Goal: Information Seeking & Learning: Check status

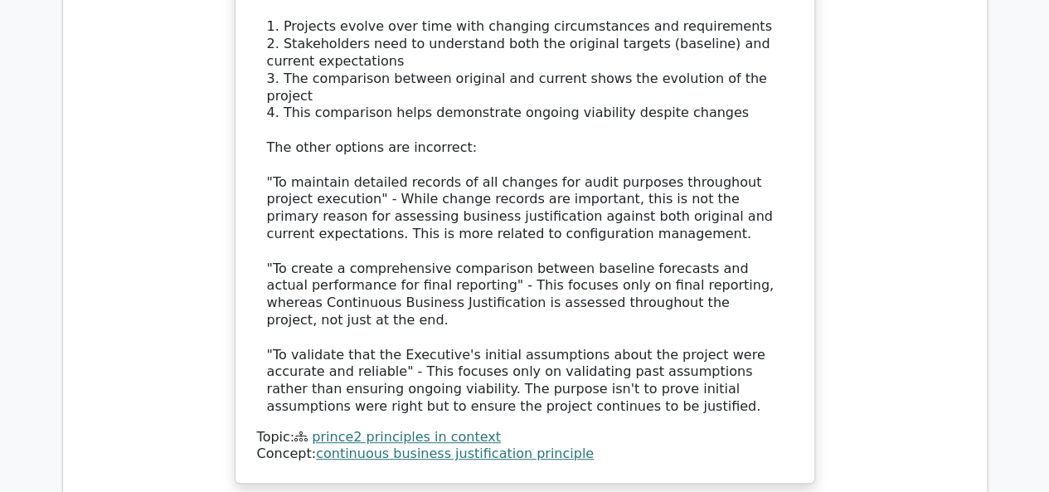
scroll to position [144870, 0]
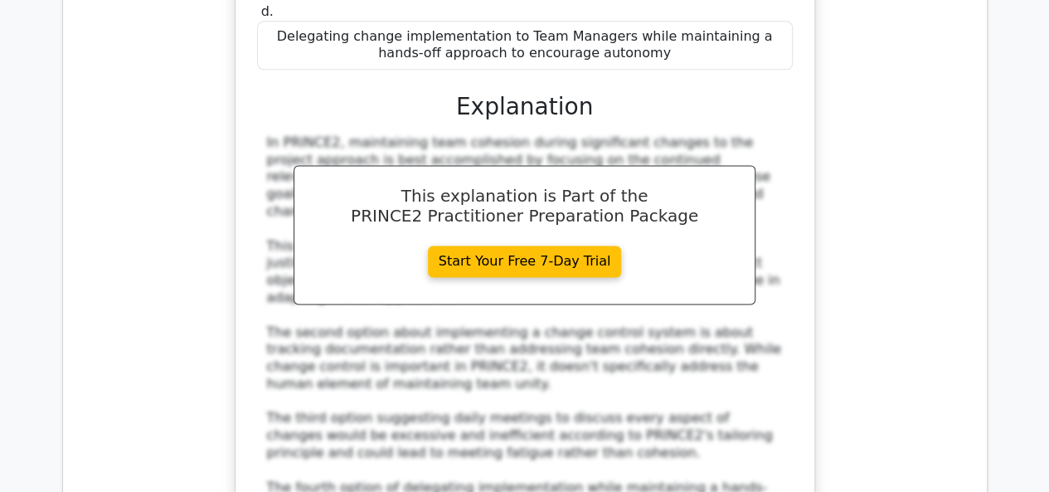
scroll to position [145865, 0]
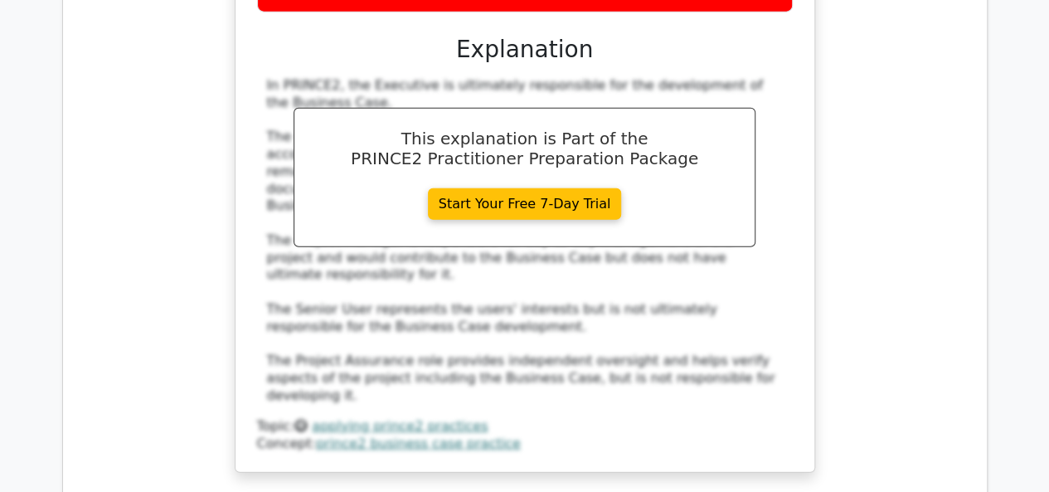
scroll to position [146777, 0]
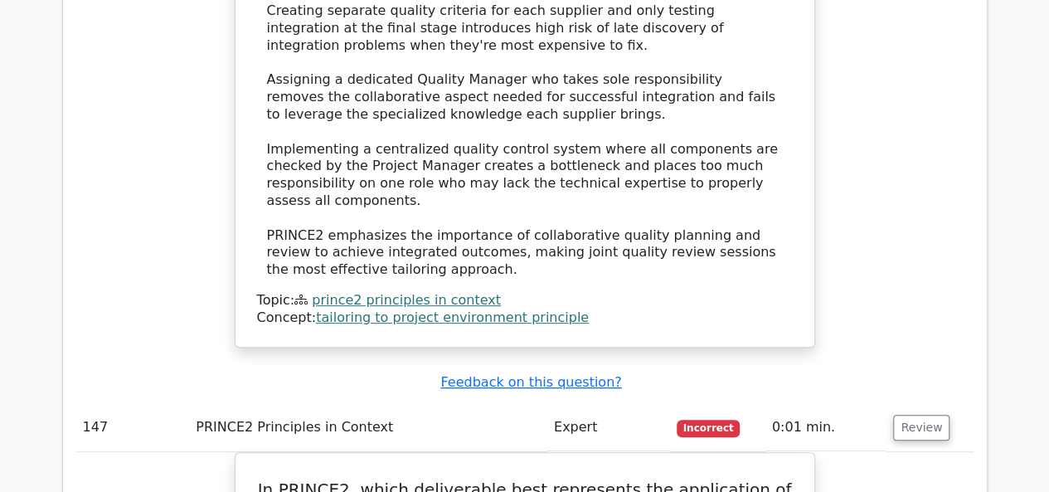
scroll to position [148021, 0]
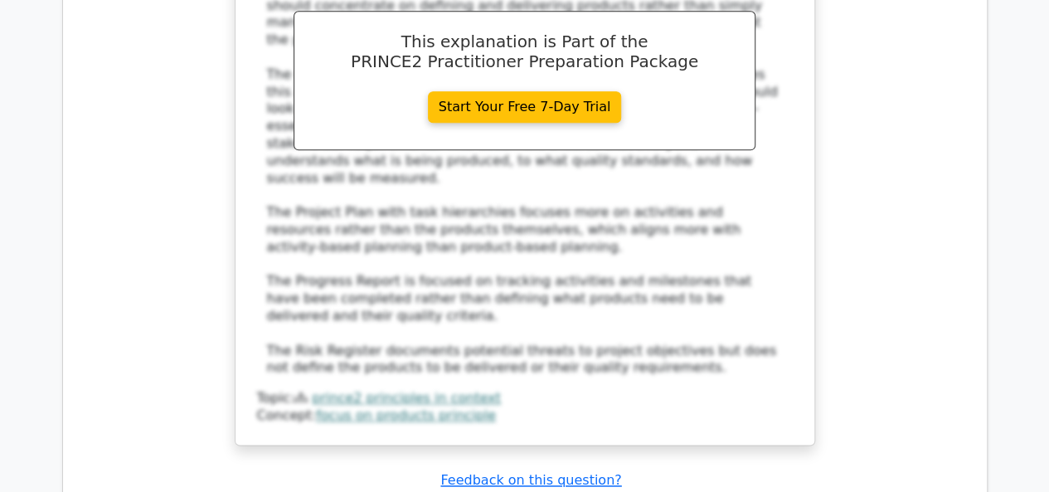
scroll to position [148850, 0]
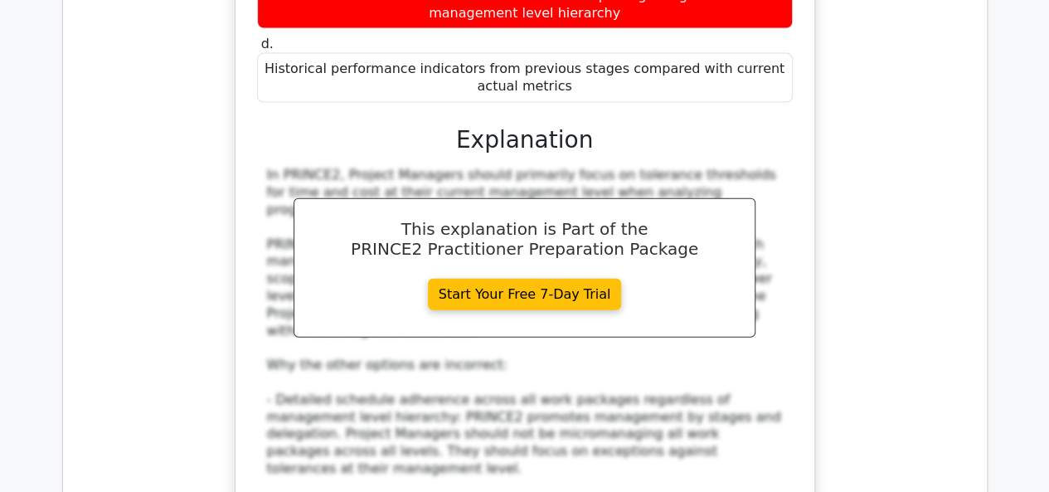
scroll to position [149679, 0]
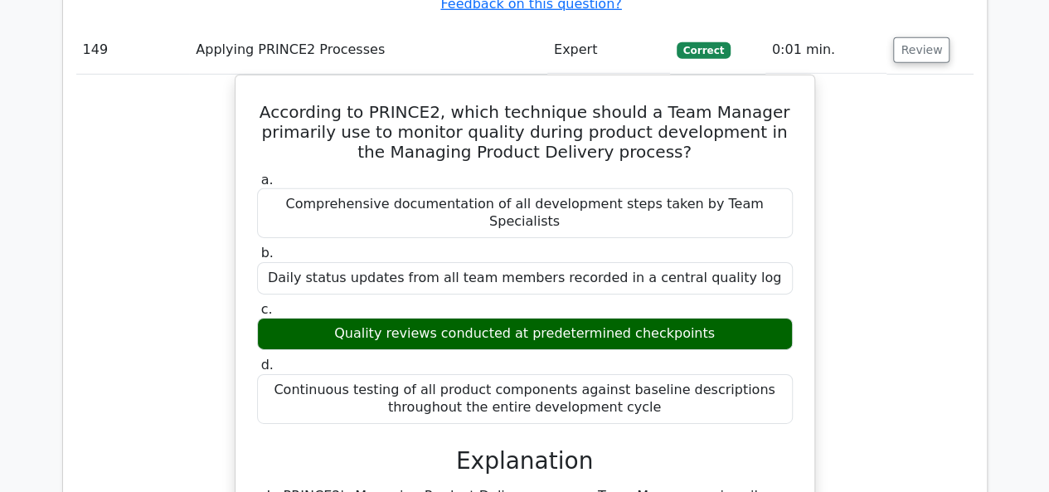
scroll to position [150673, 0]
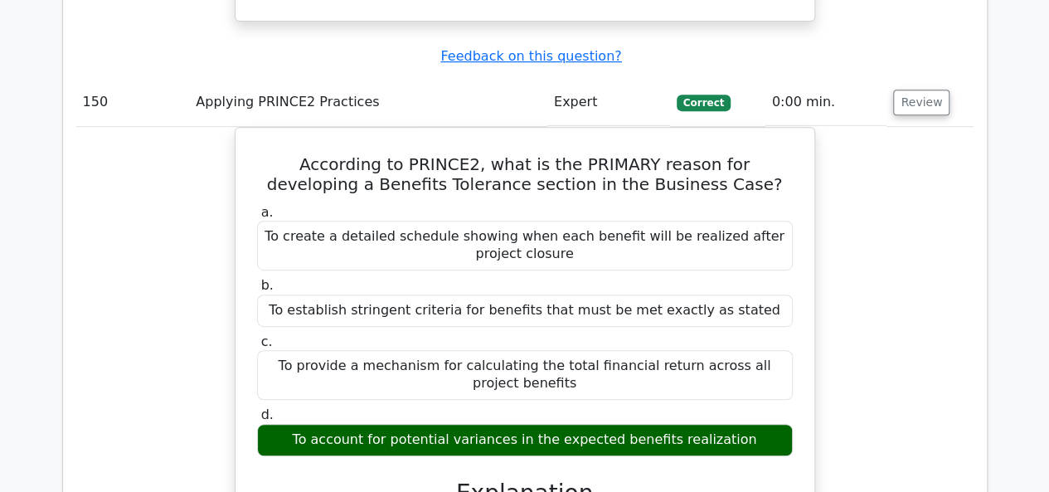
scroll to position [151502, 0]
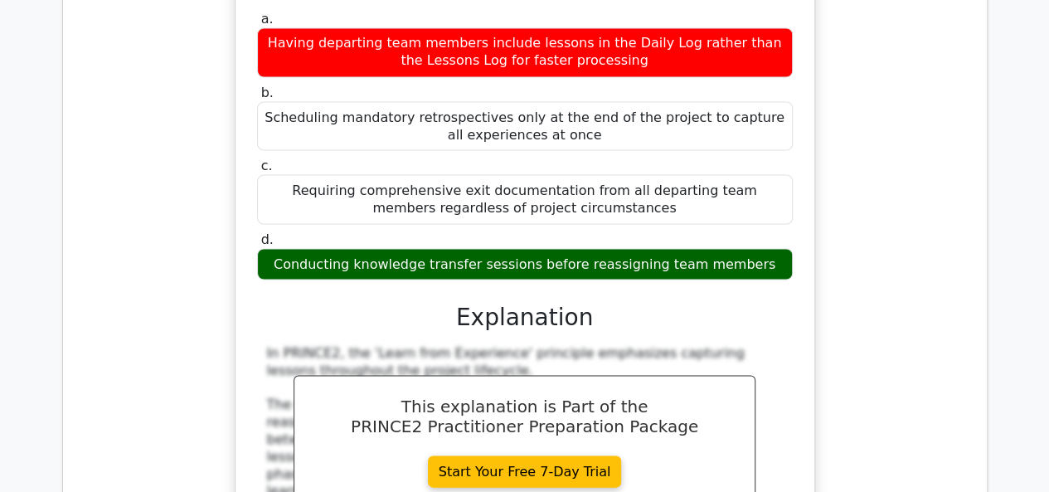
scroll to position [152497, 0]
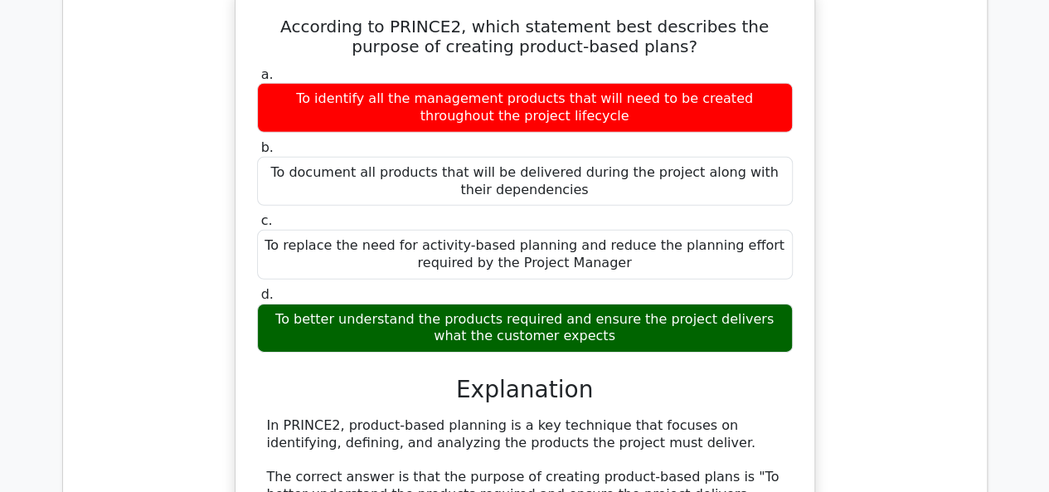
scroll to position [153575, 0]
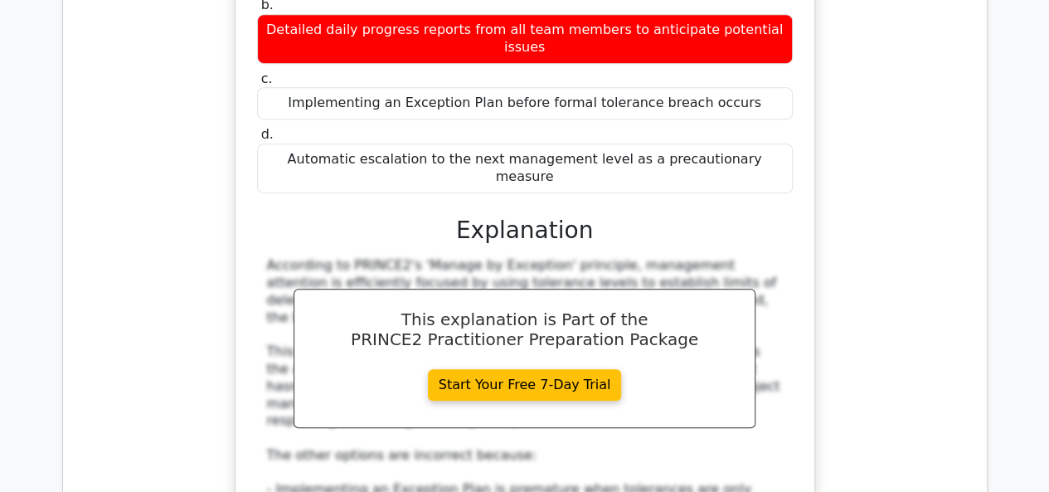
scroll to position [154570, 0]
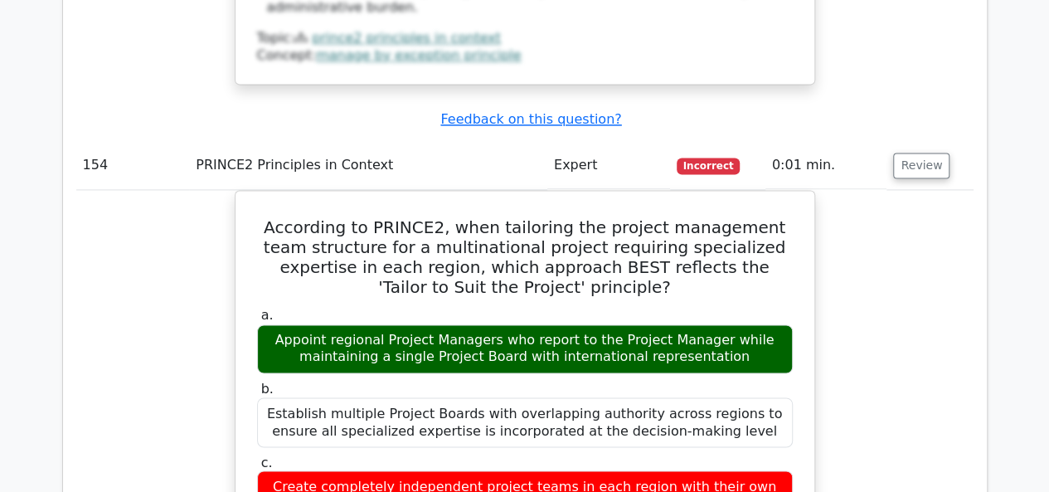
scroll to position [155399, 0]
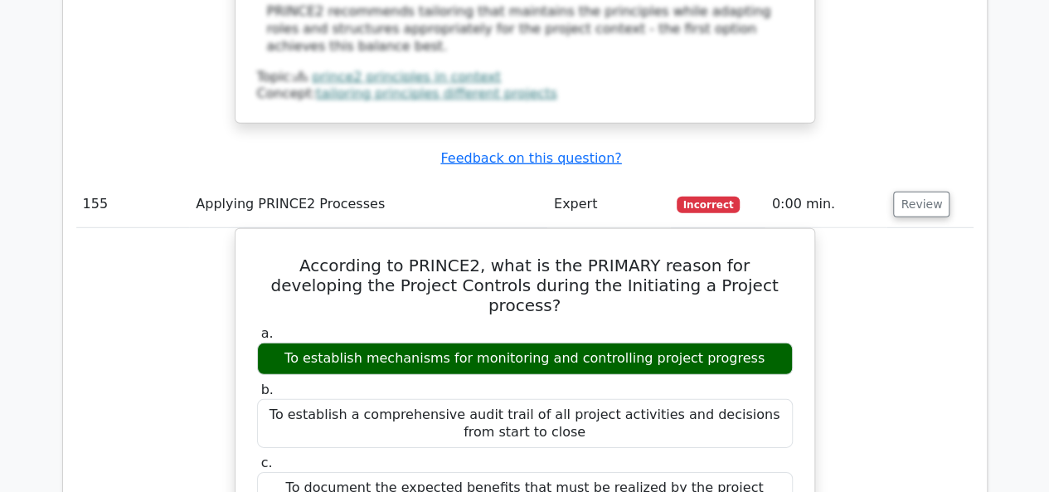
scroll to position [156394, 0]
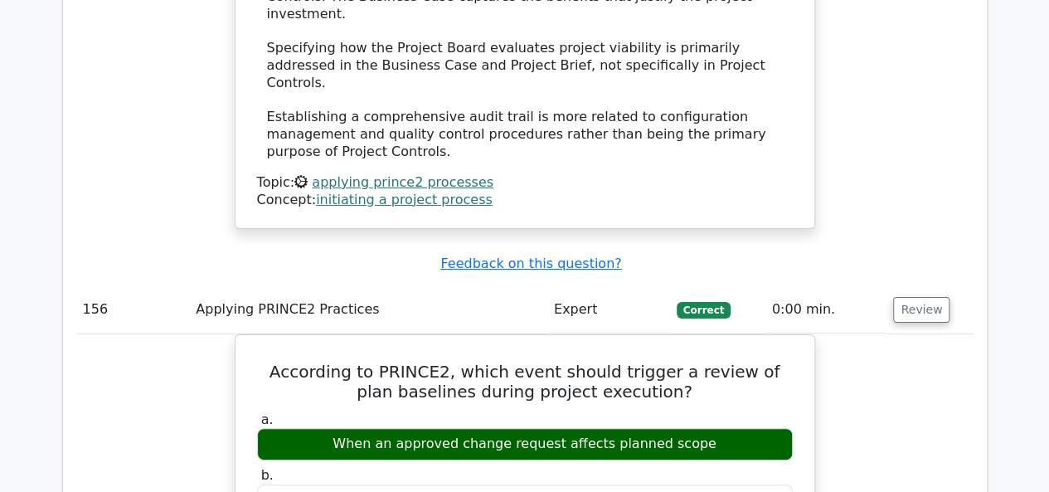
scroll to position [157389, 0]
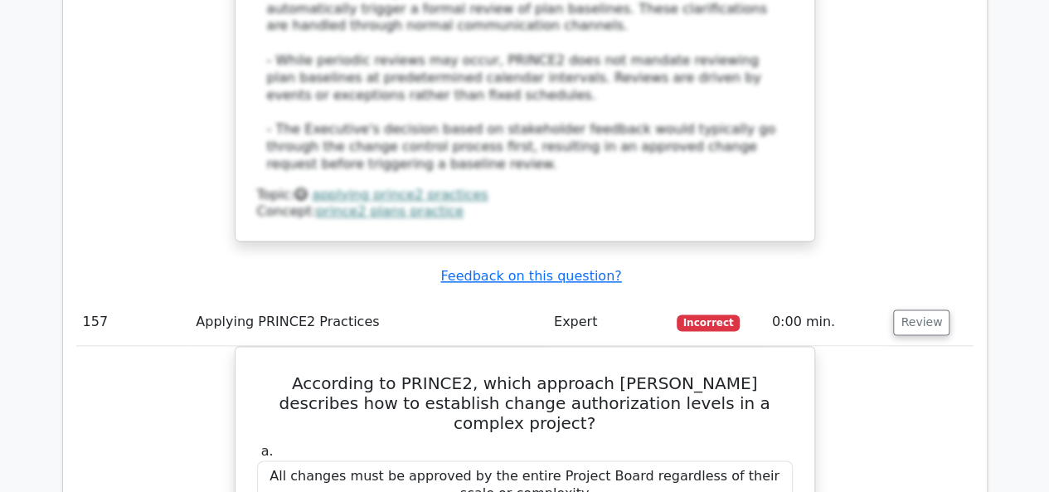
scroll to position [158300, 0]
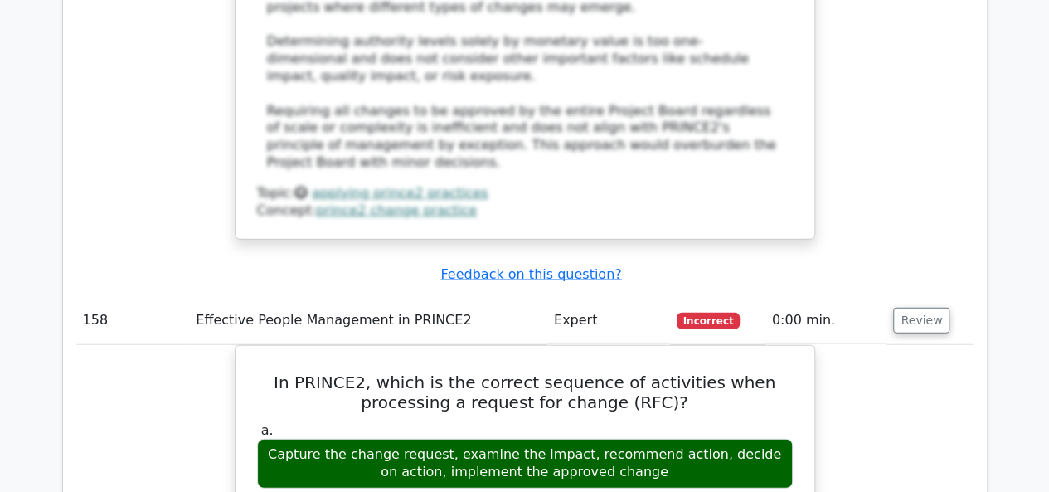
scroll to position [159295, 0]
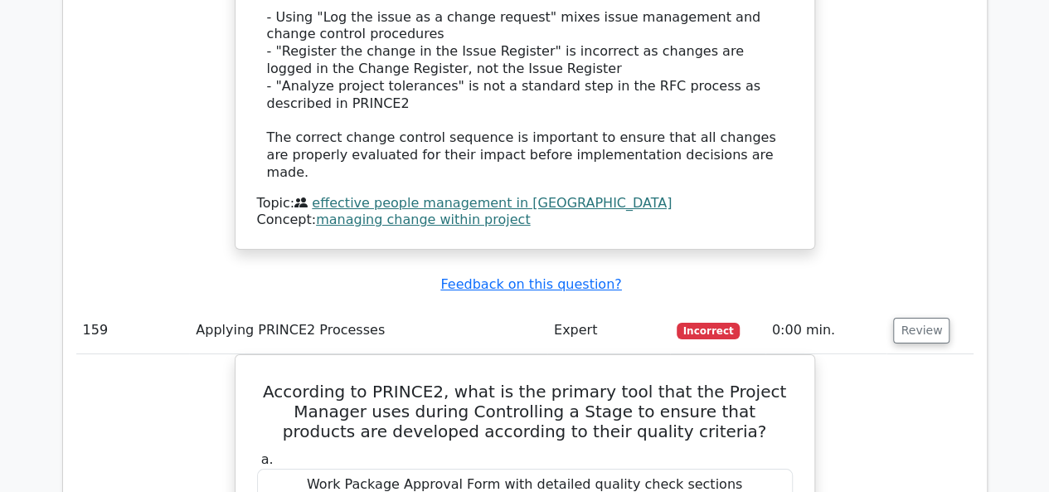
scroll to position [160124, 0]
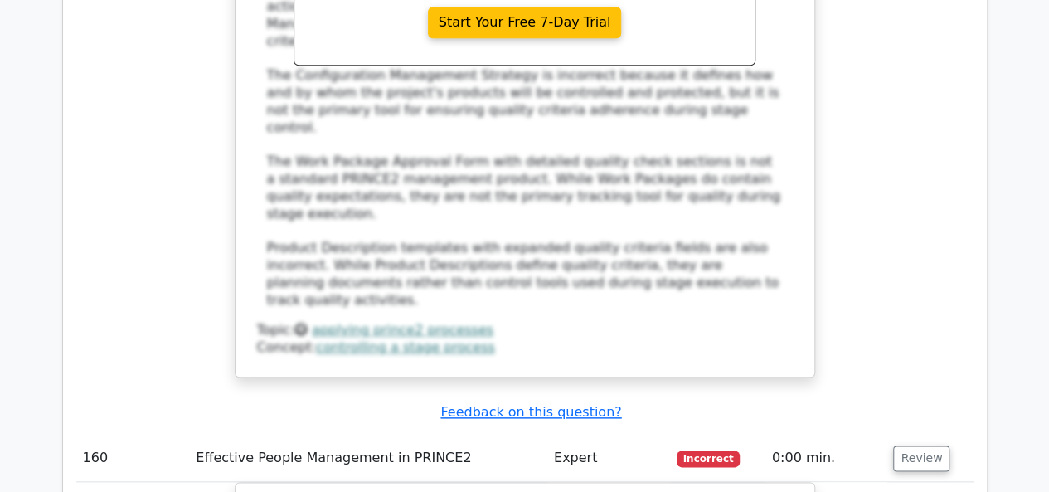
scroll to position [161202, 0]
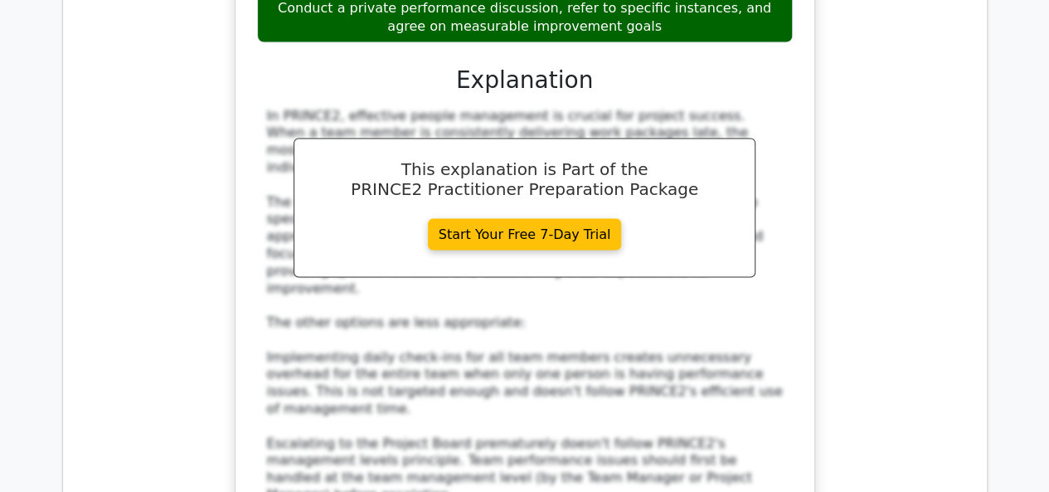
scroll to position [162031, 0]
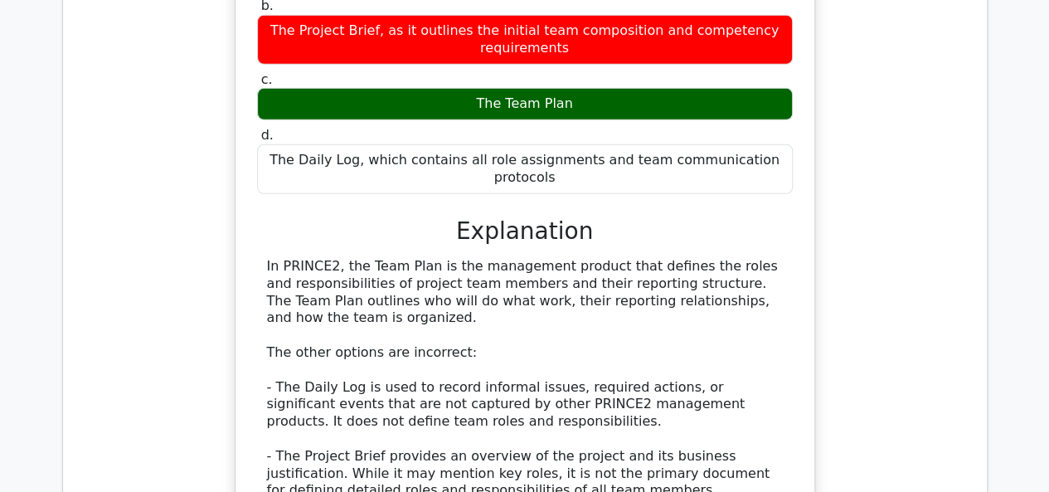
scroll to position [163026, 0]
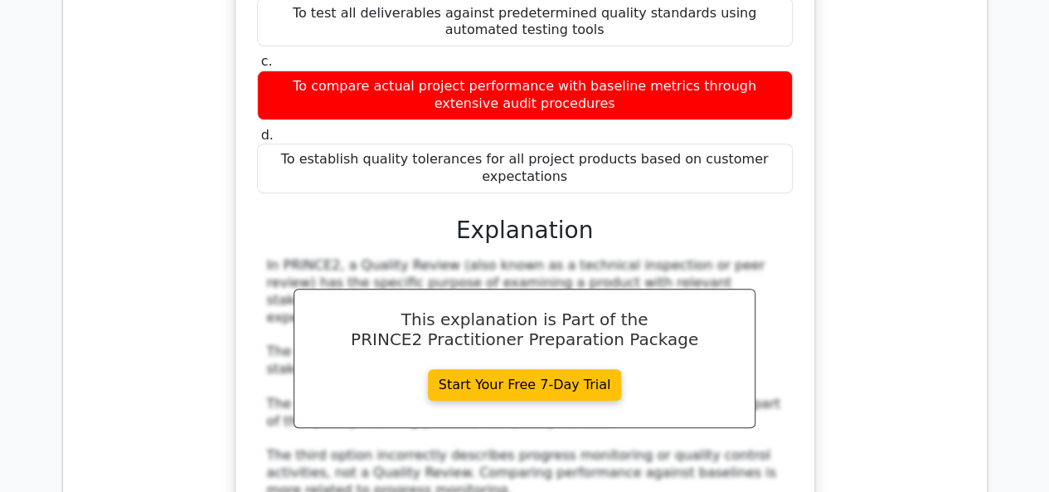
scroll to position [164021, 0]
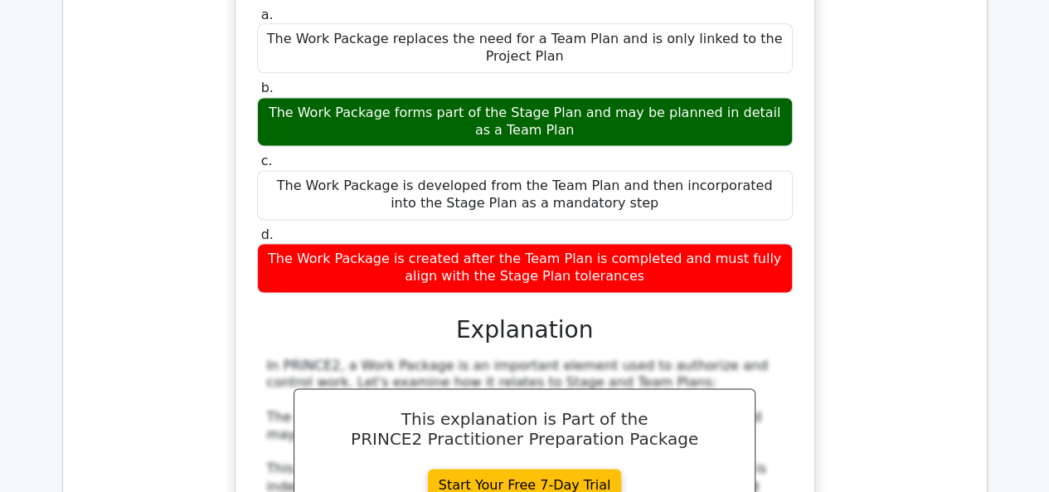
scroll to position [164933, 0]
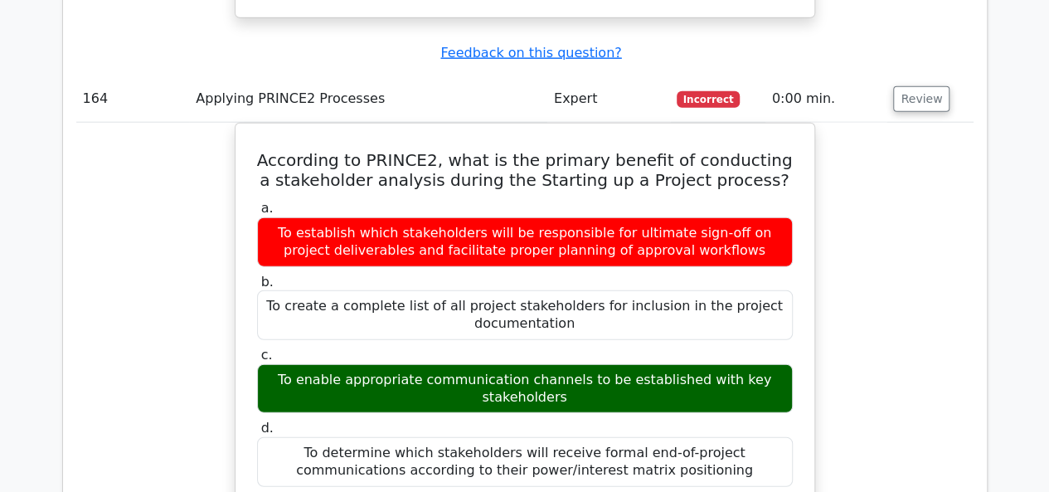
scroll to position [165679, 0]
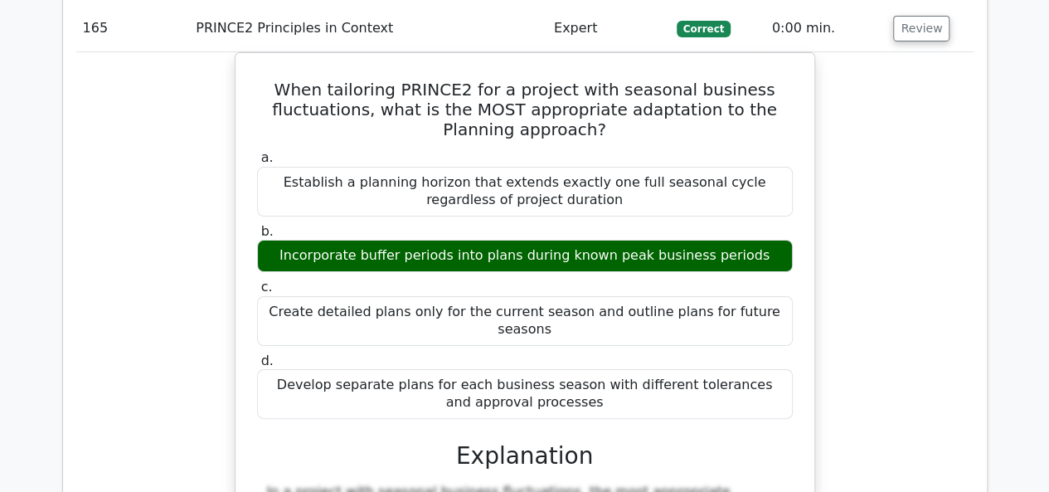
scroll to position [166674, 0]
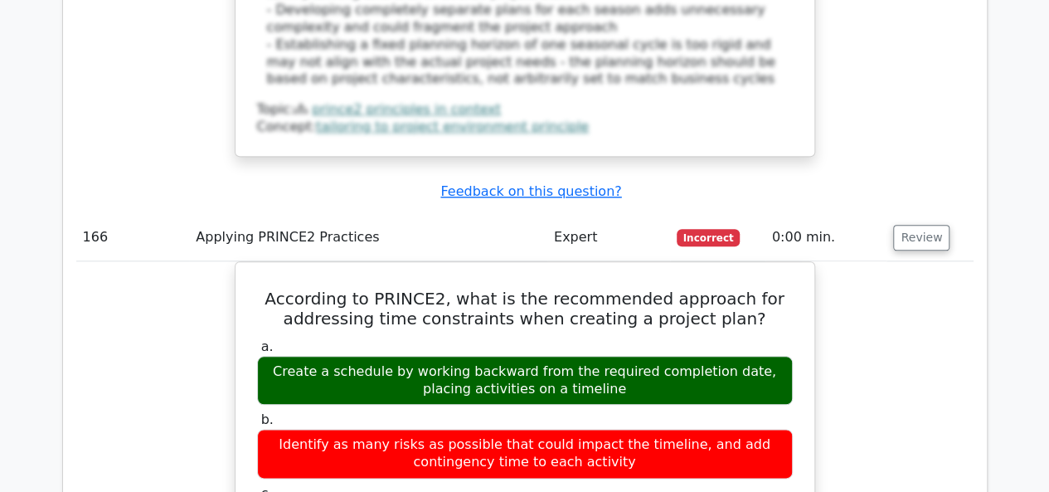
scroll to position [167668, 0]
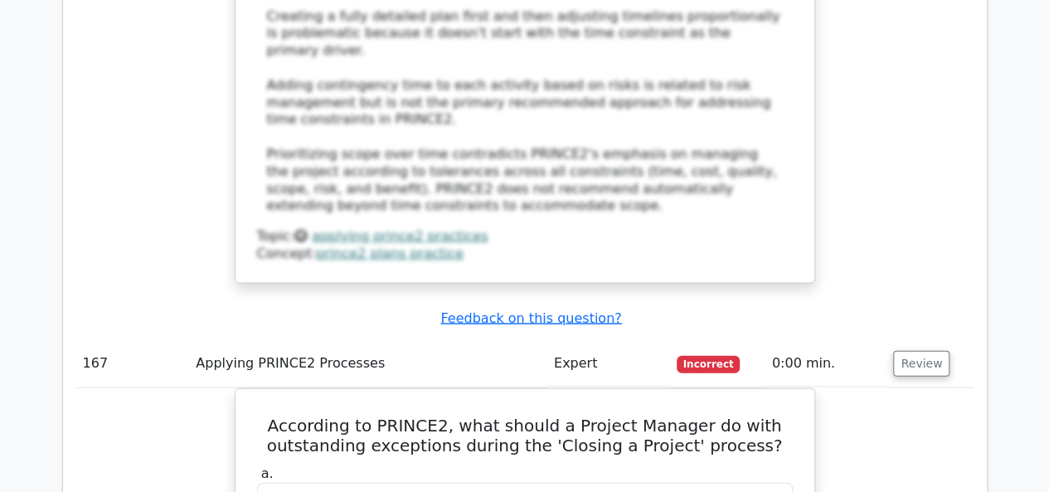
scroll to position [168415, 0]
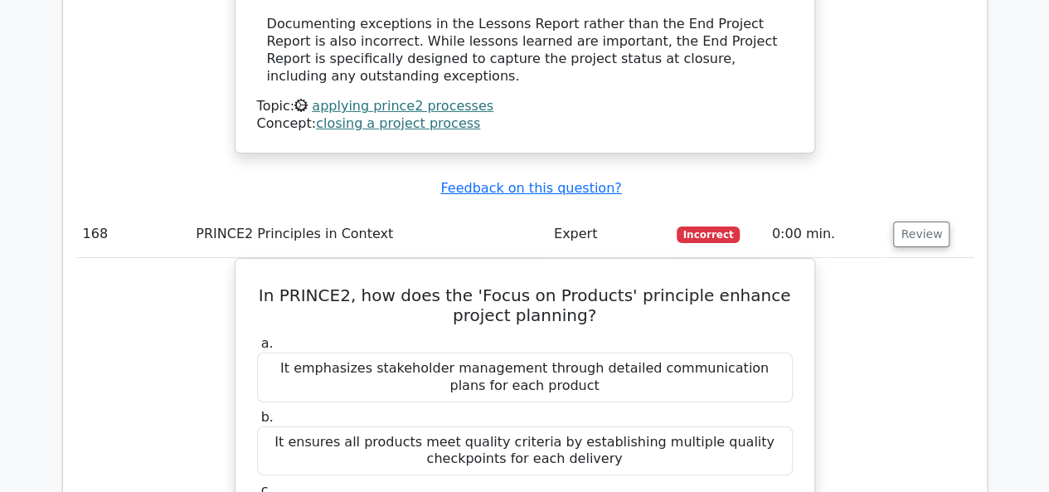
scroll to position [169409, 0]
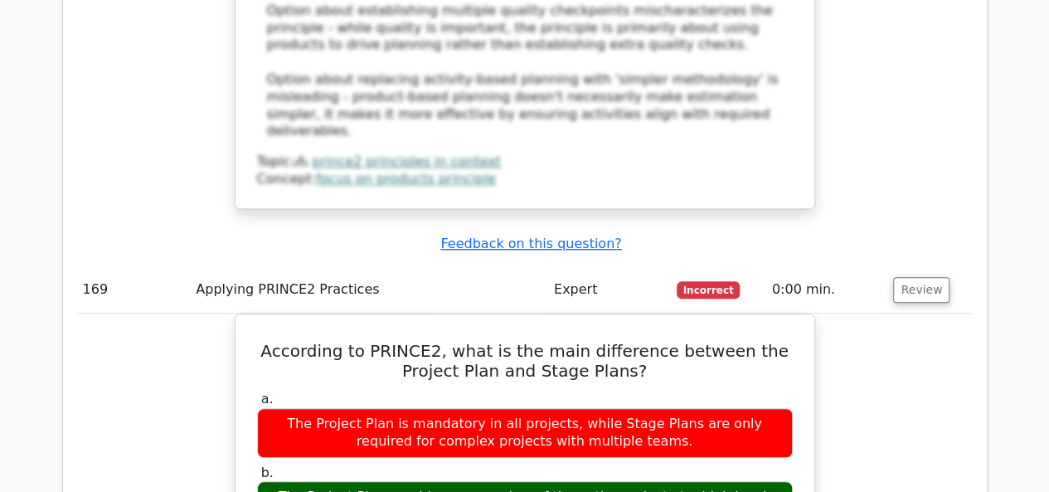
scroll to position [170404, 0]
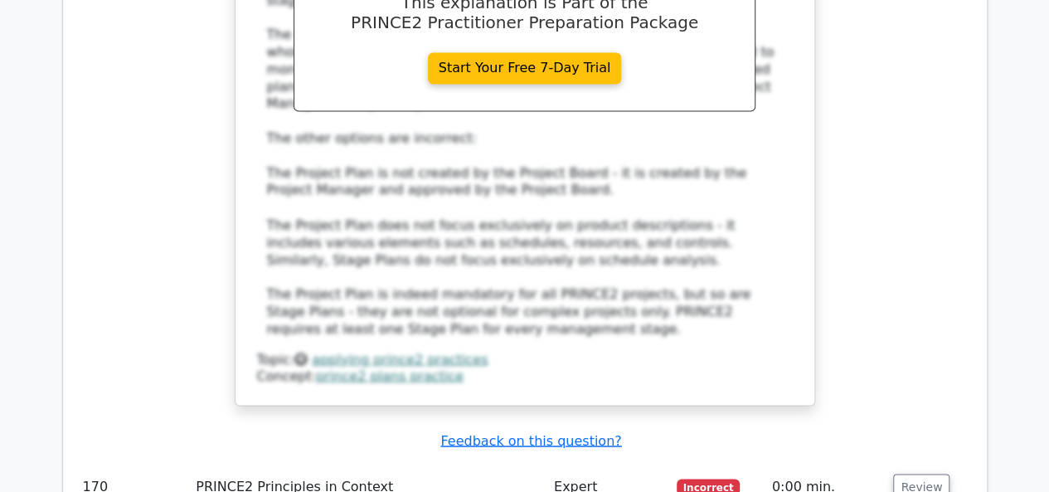
scroll to position [171233, 0]
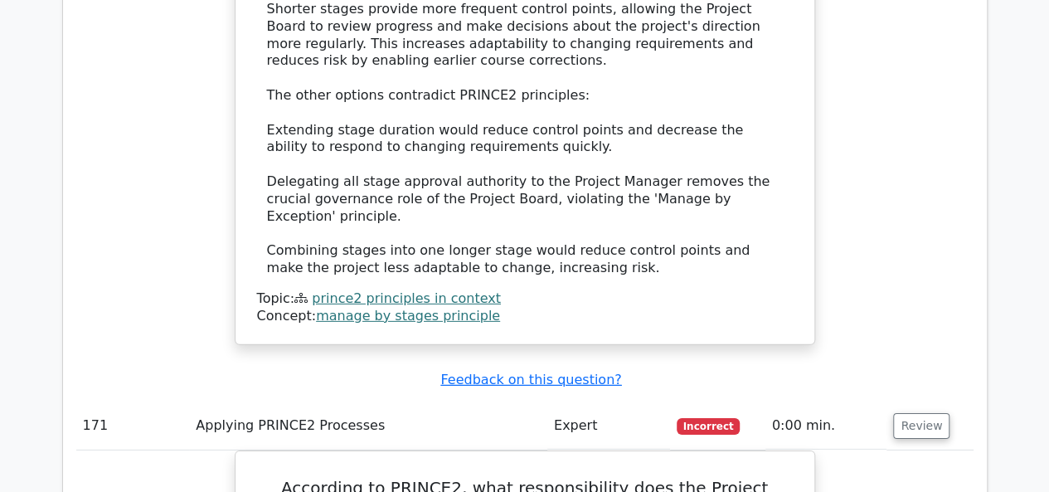
scroll to position [172311, 0]
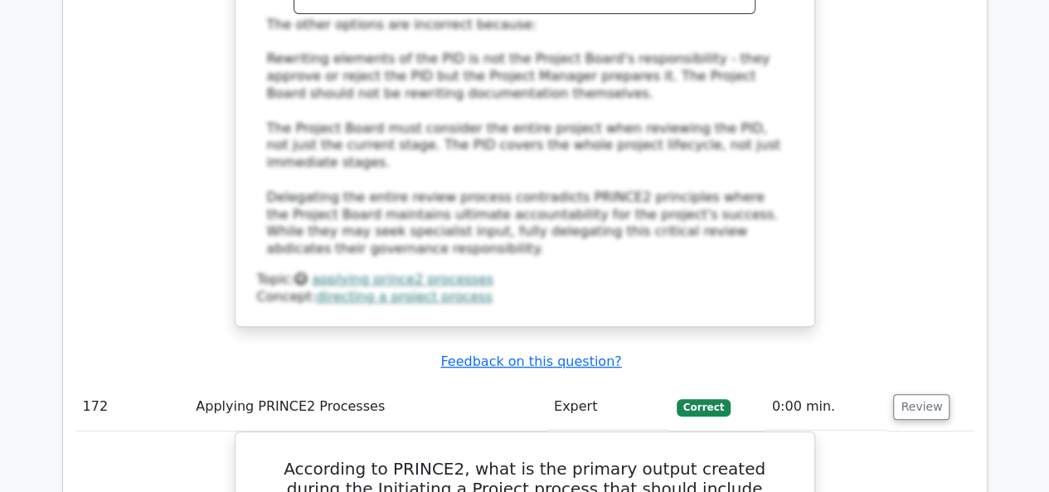
scroll to position [173223, 0]
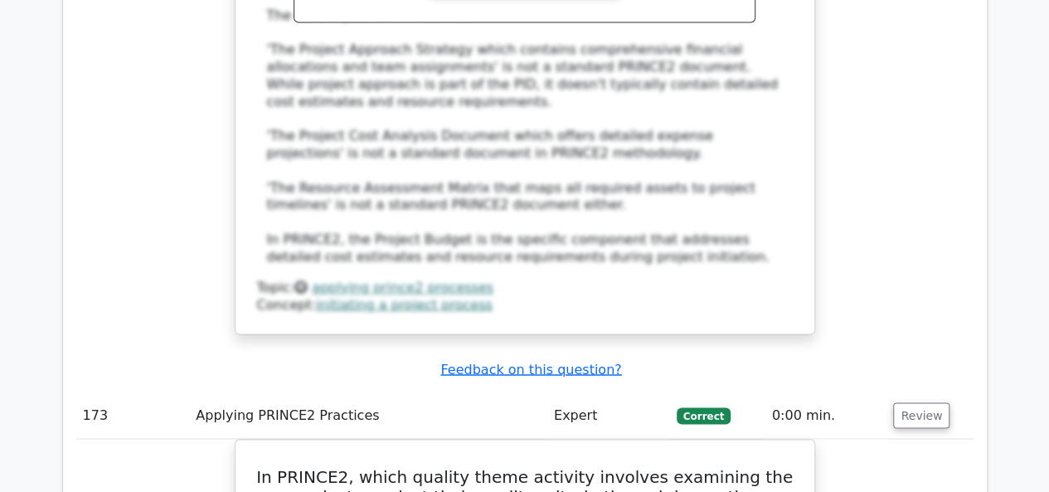
scroll to position [174218, 0]
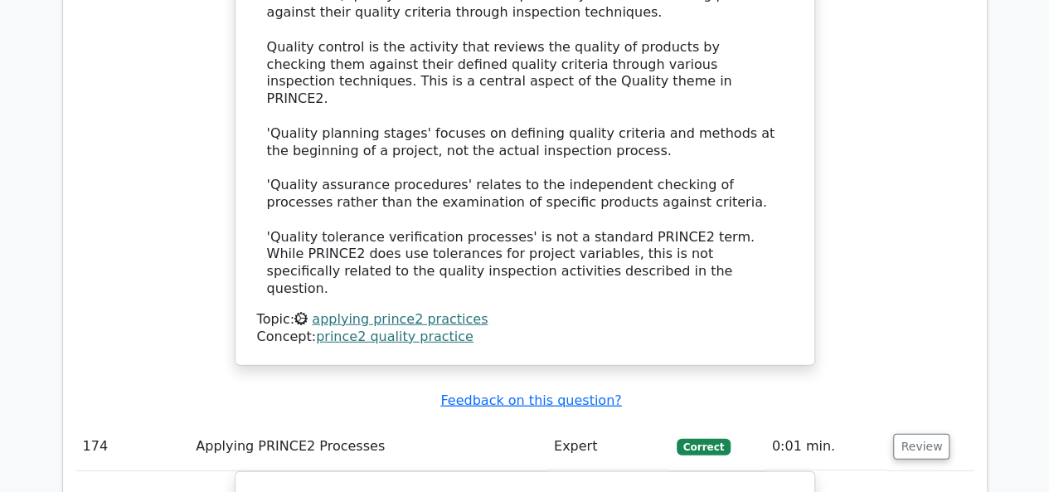
scroll to position [175130, 0]
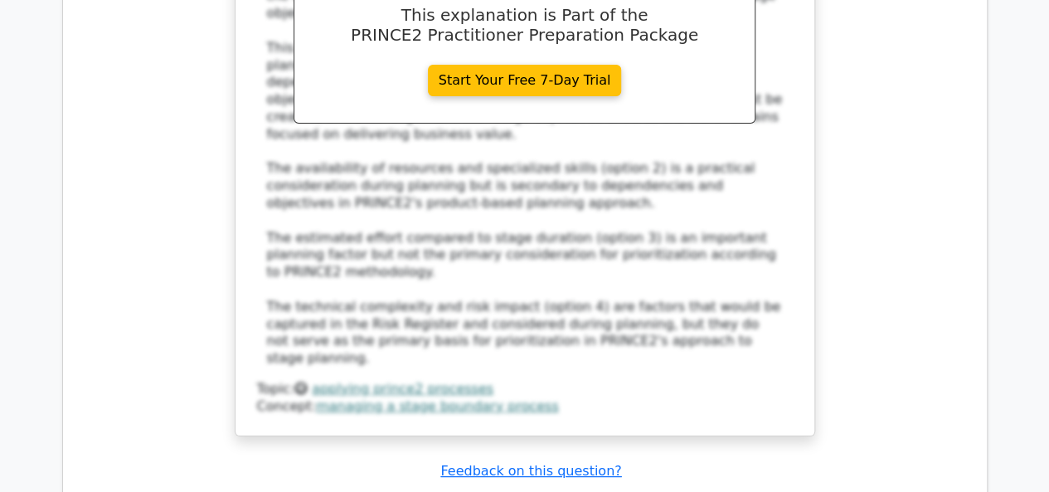
scroll to position [176124, 0]
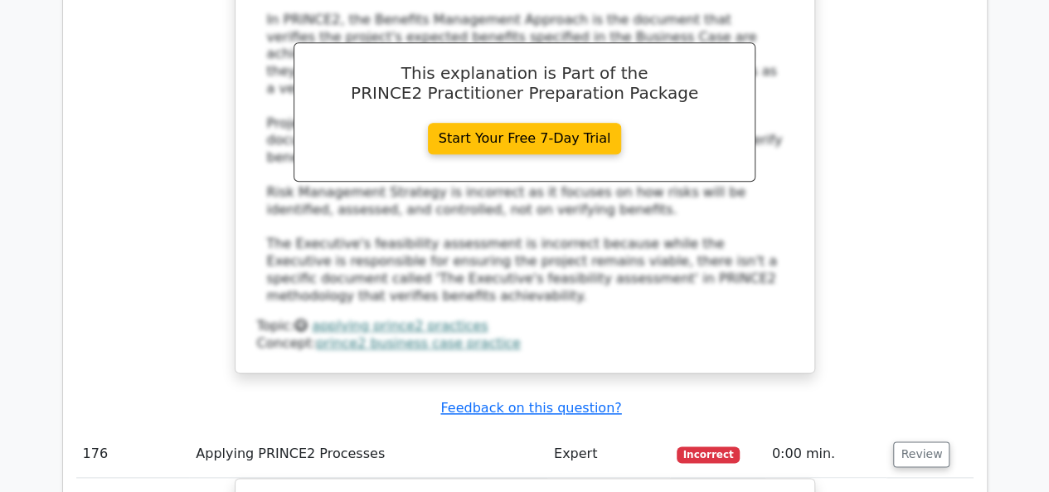
scroll to position [177036, 0]
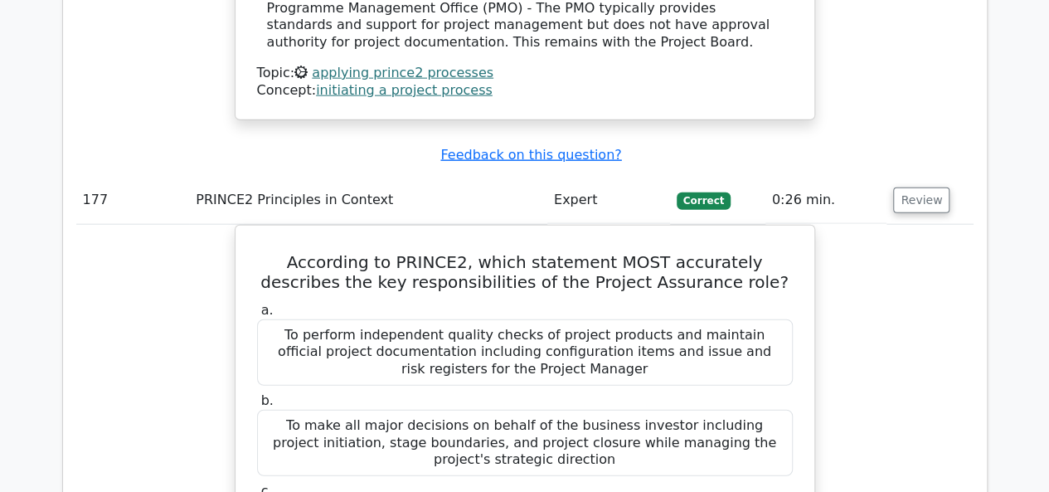
scroll to position [178114, 0]
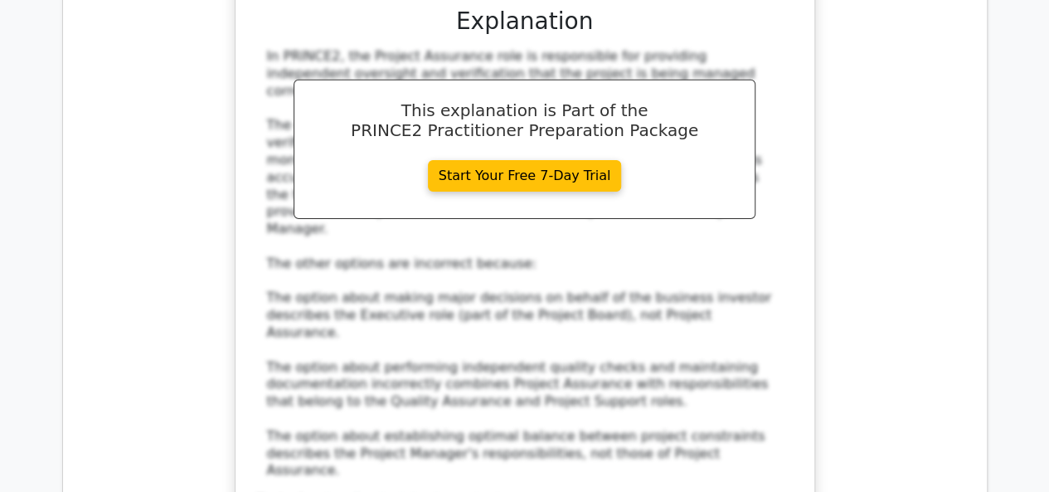
scroll to position [178860, 0]
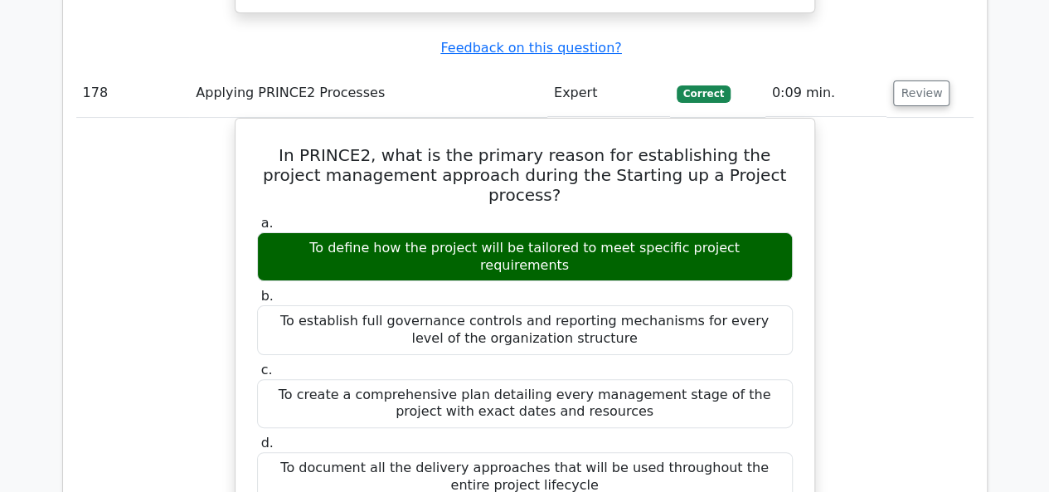
scroll to position [179689, 0]
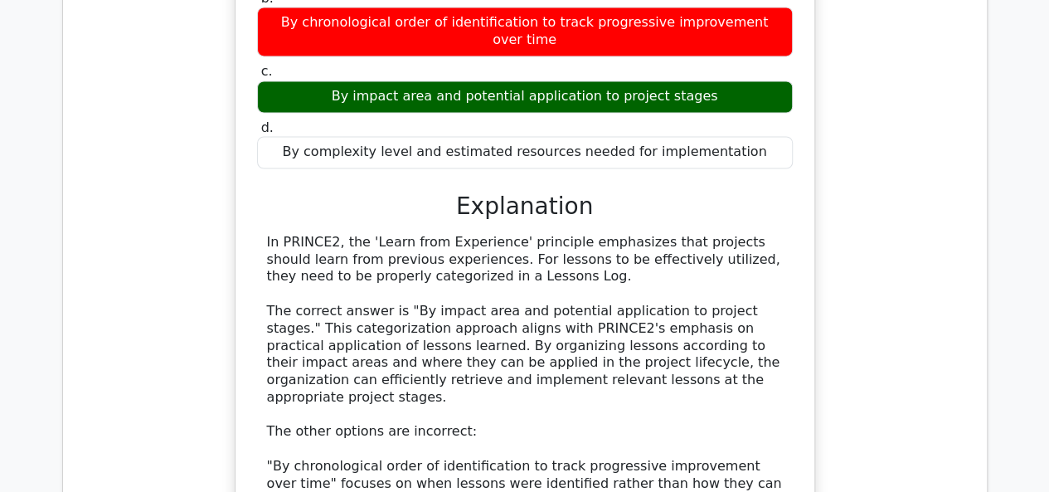
scroll to position [180518, 0]
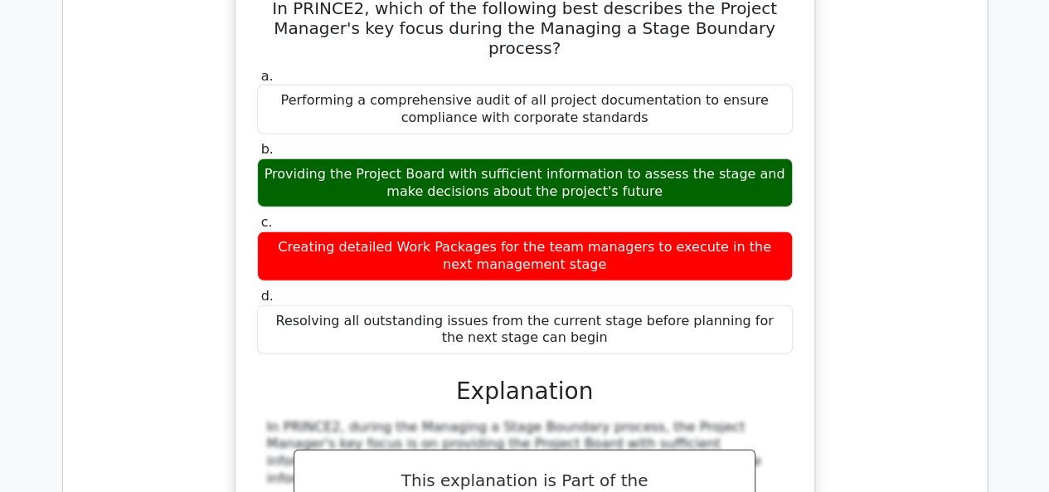
scroll to position [181679, 0]
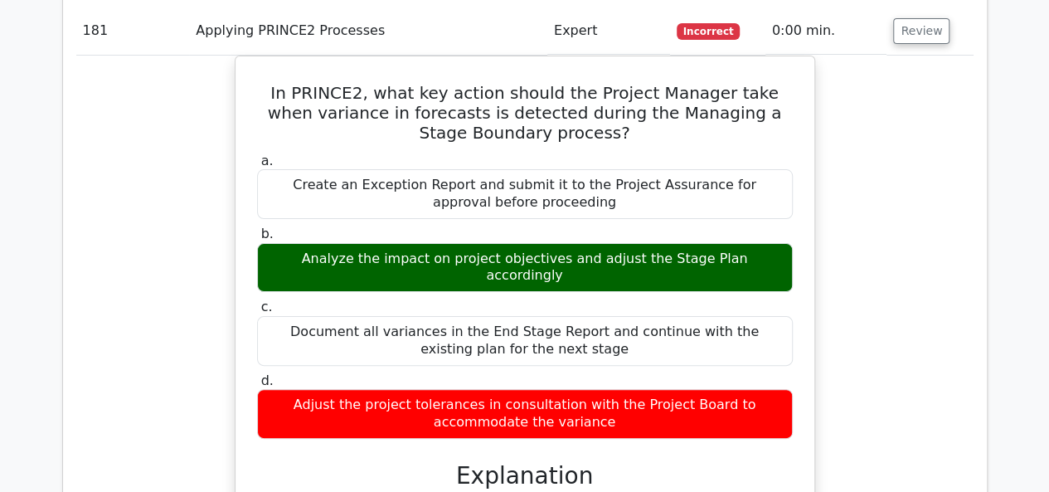
scroll to position [182591, 0]
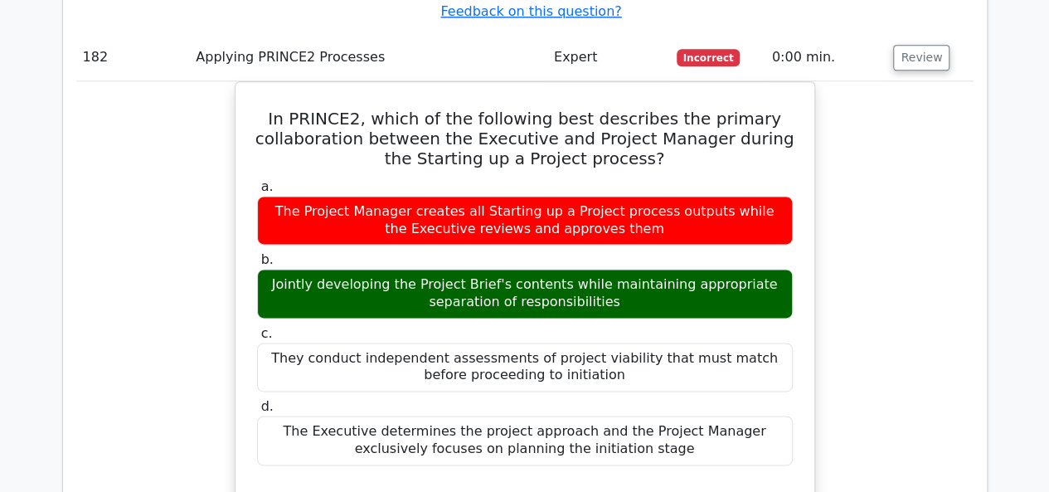
scroll to position [183420, 0]
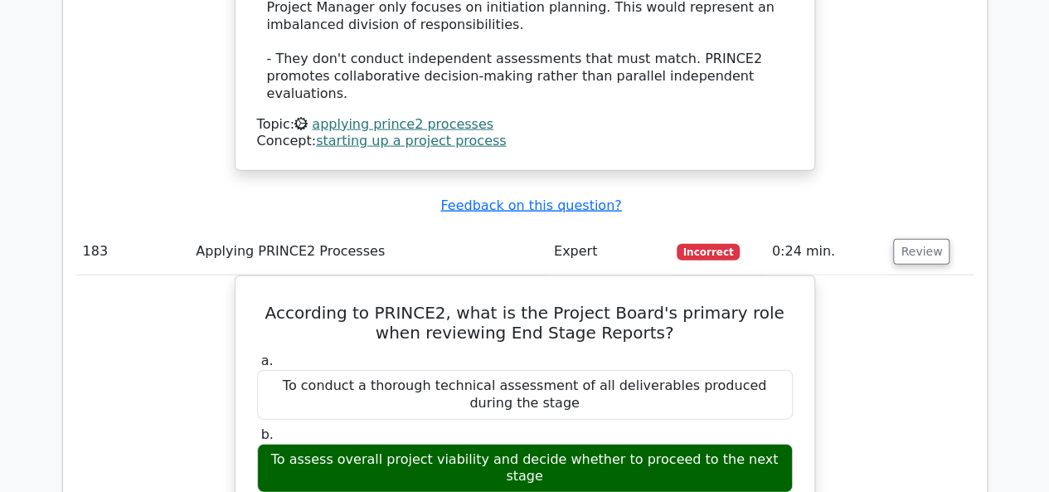
scroll to position [184332, 0]
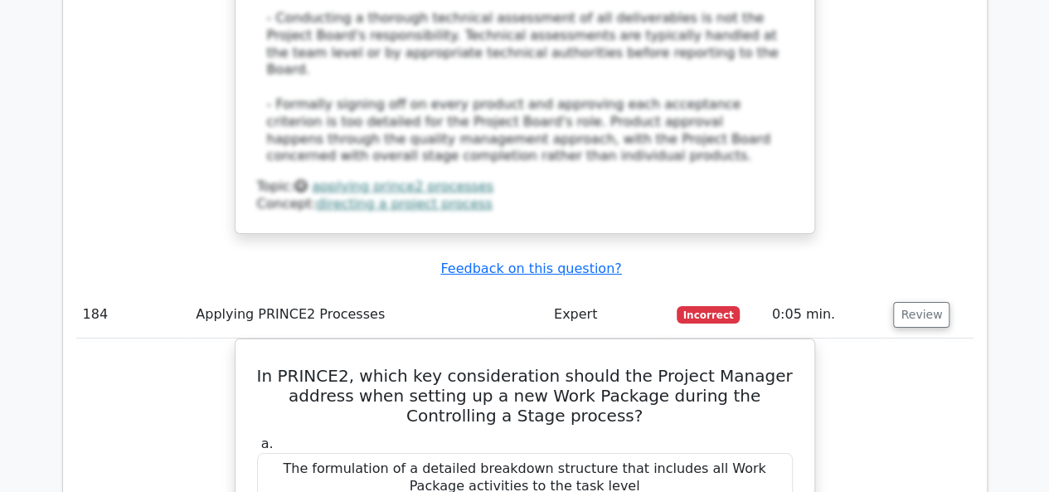
scroll to position [185244, 0]
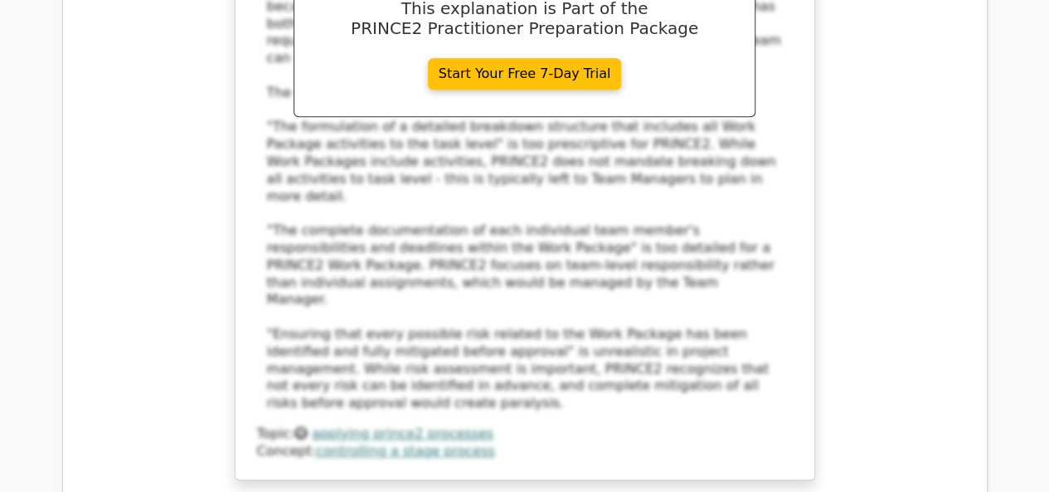
scroll to position [186239, 0]
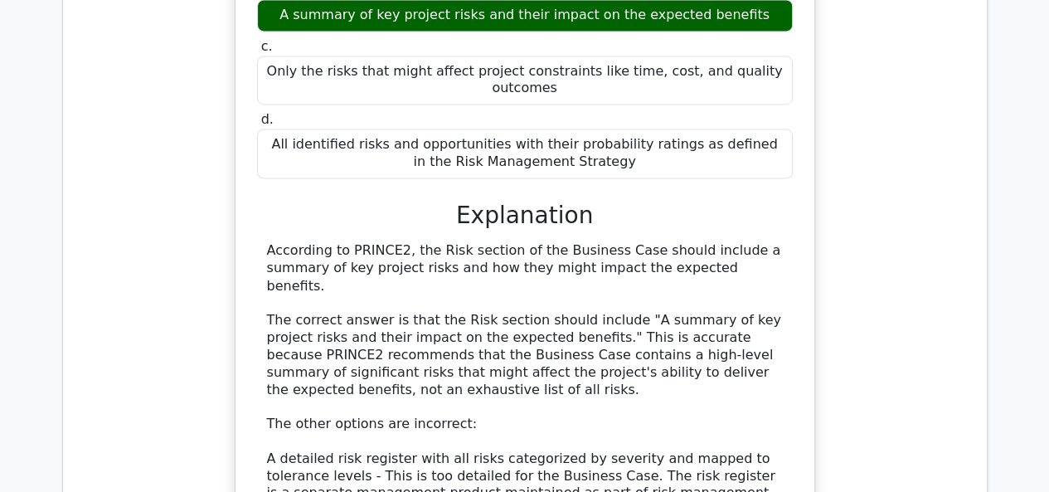
scroll to position [187068, 0]
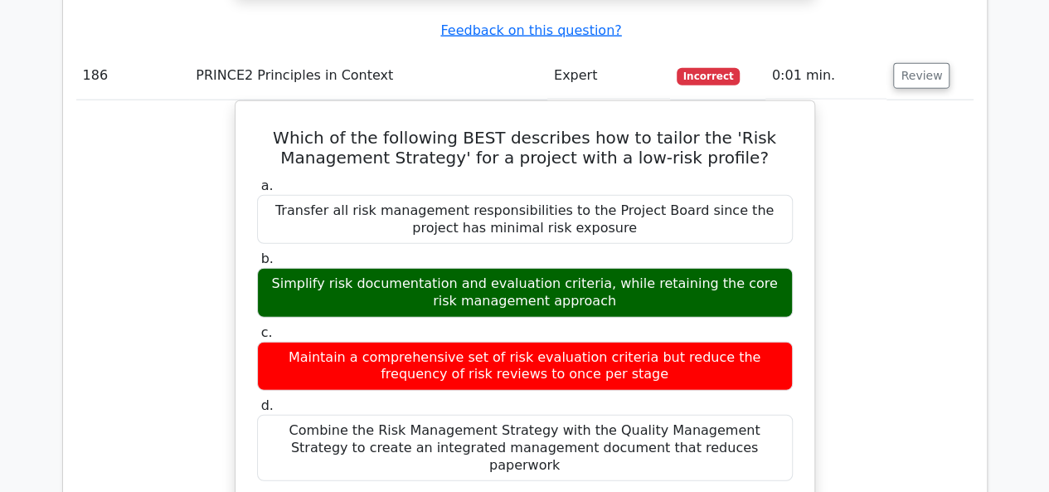
scroll to position [187897, 0]
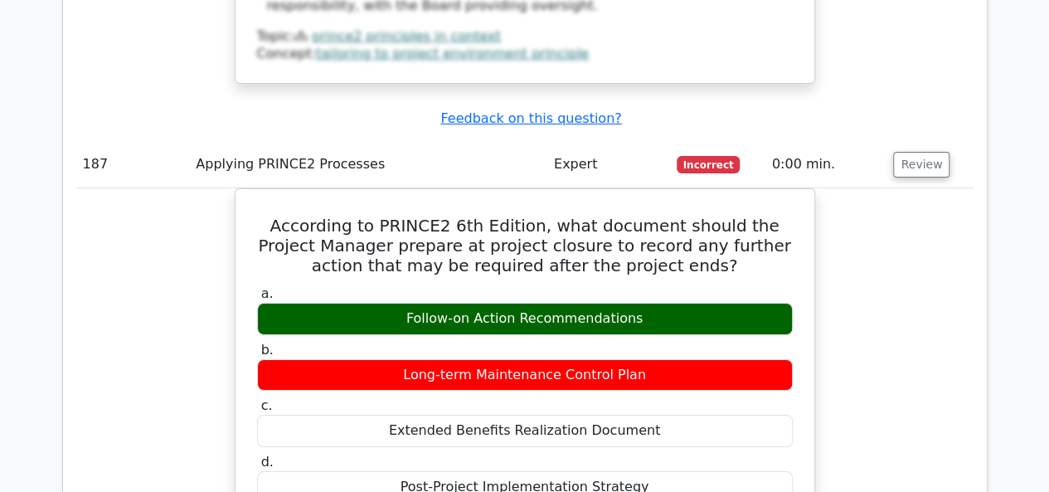
scroll to position [188643, 0]
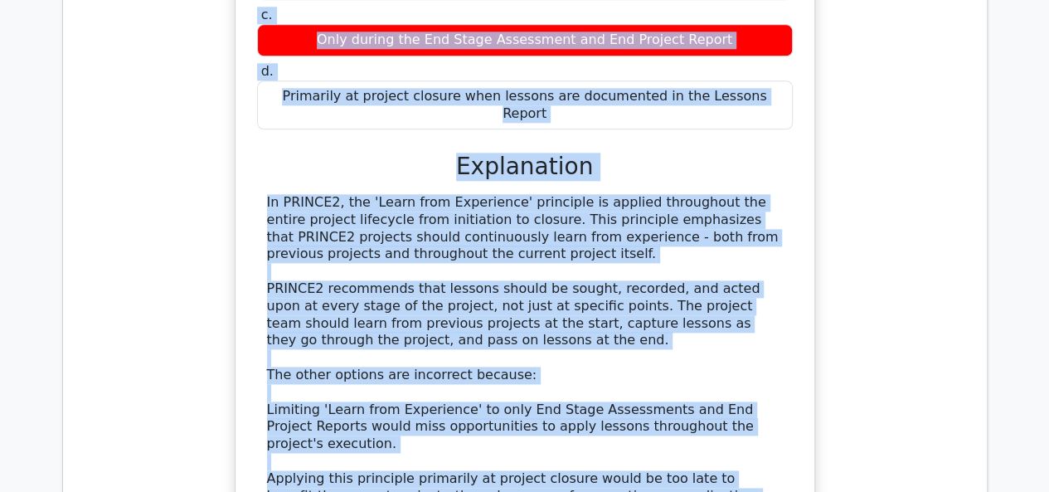
scroll to position [189580, 0]
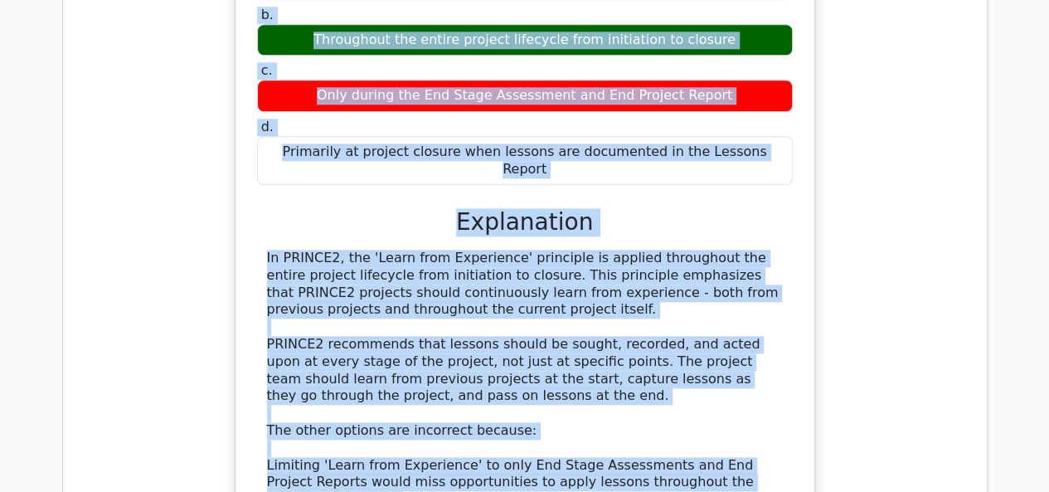
drag, startPoint x: 83, startPoint y: 163, endPoint x: 602, endPoint y: 477, distance: 606.2
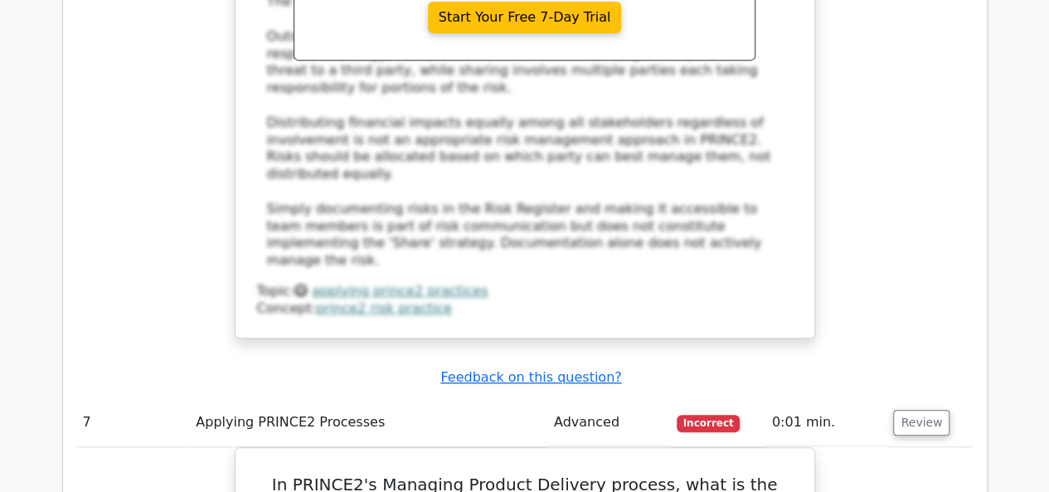
scroll to position [6715, 0]
